Goal: Information Seeking & Learning: Learn about a topic

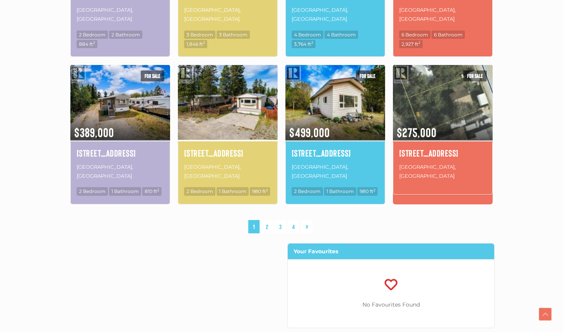
scroll to position [529, 0]
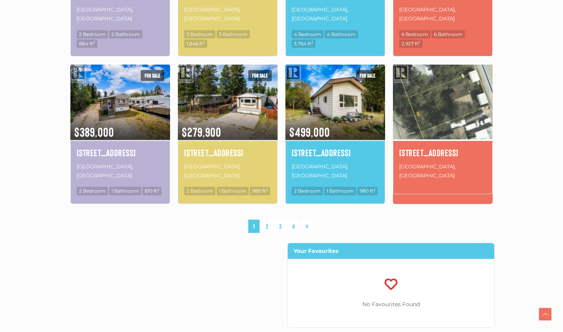
click at [424, 73] on img at bounding box center [443, 102] width 100 height 78
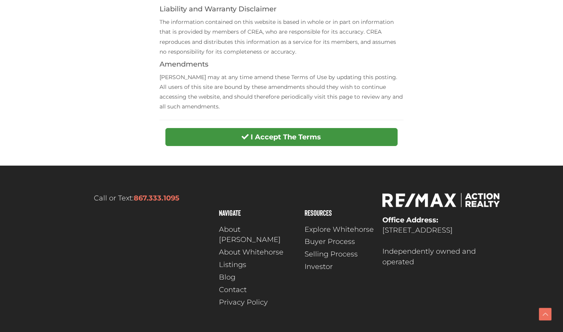
scroll to position [330, 0]
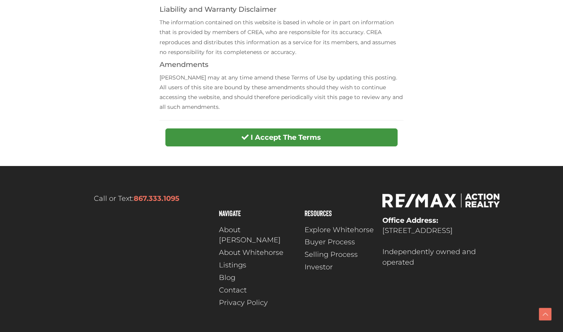
click at [317, 133] on strong "I Accept The Terms" at bounding box center [286, 137] width 70 height 9
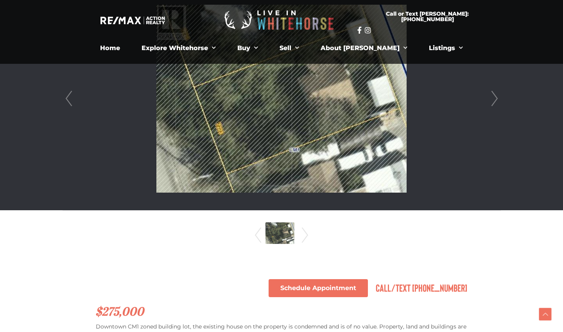
scroll to position [224, 0]
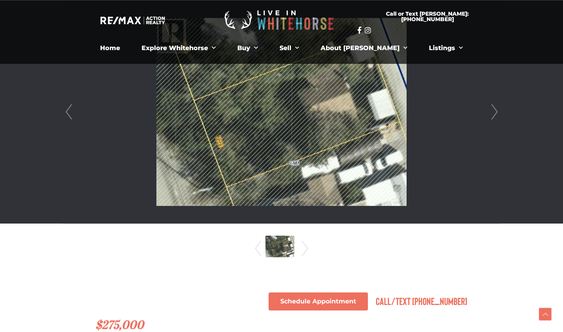
click at [493, 113] on link "Next" at bounding box center [495, 111] width 12 height 223
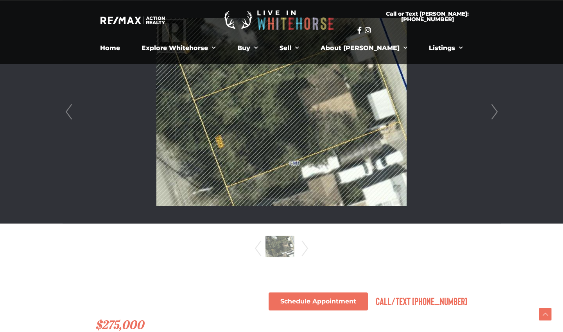
click at [493, 113] on link "Next" at bounding box center [495, 111] width 12 height 223
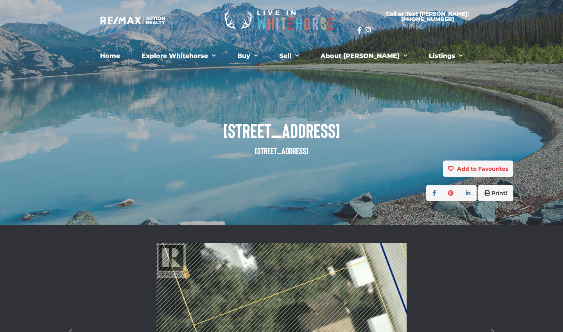
scroll to position [0, 0]
